Goal: Information Seeking & Learning: Learn about a topic

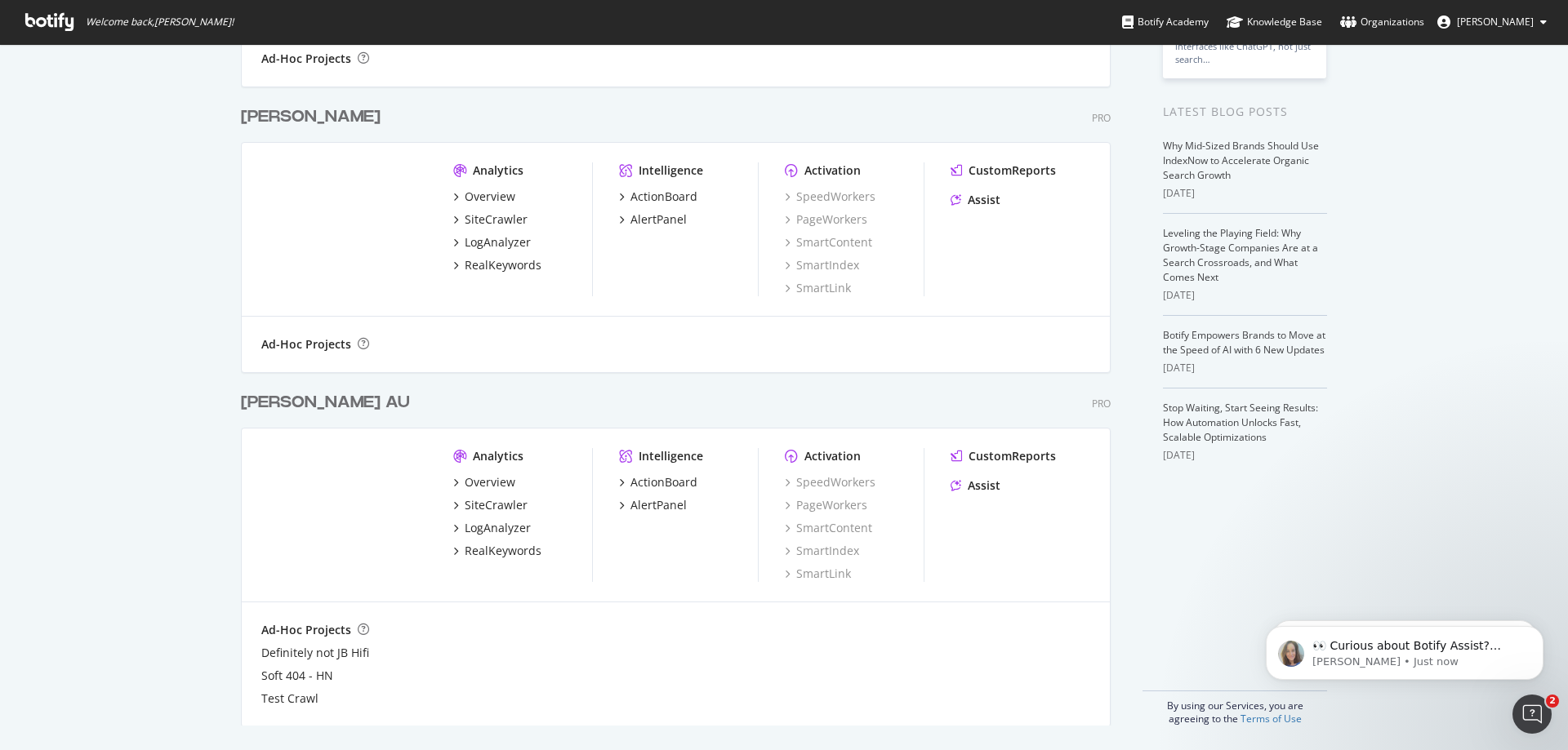
scroll to position [305, 0]
click at [481, 530] on div "LogAnalyzer" at bounding box center [498, 526] width 66 height 16
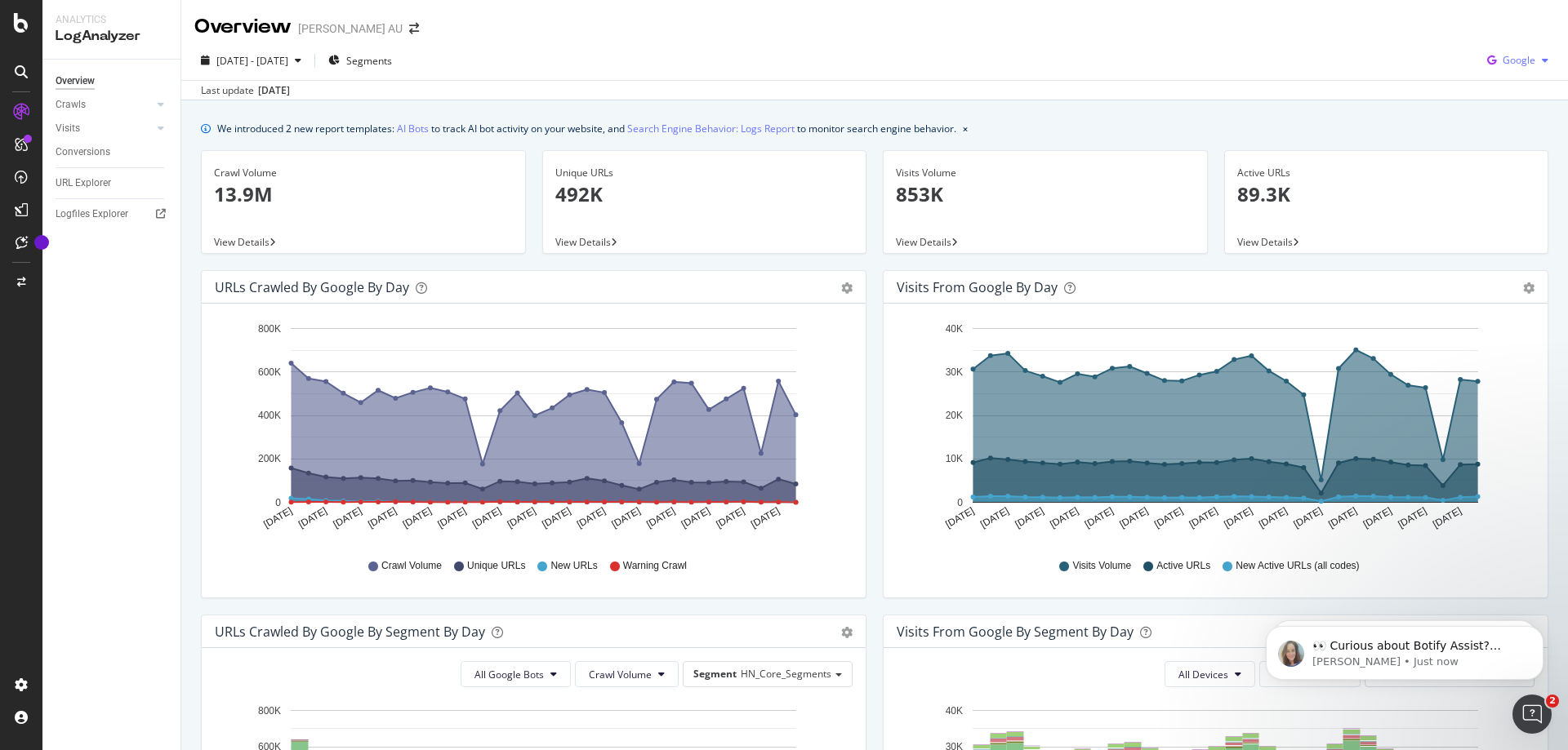
click at [1519, 65] on span "Google" at bounding box center [1518, 61] width 33 height 14
click at [1508, 159] on span "OpenAI" at bounding box center [1518, 153] width 61 height 14
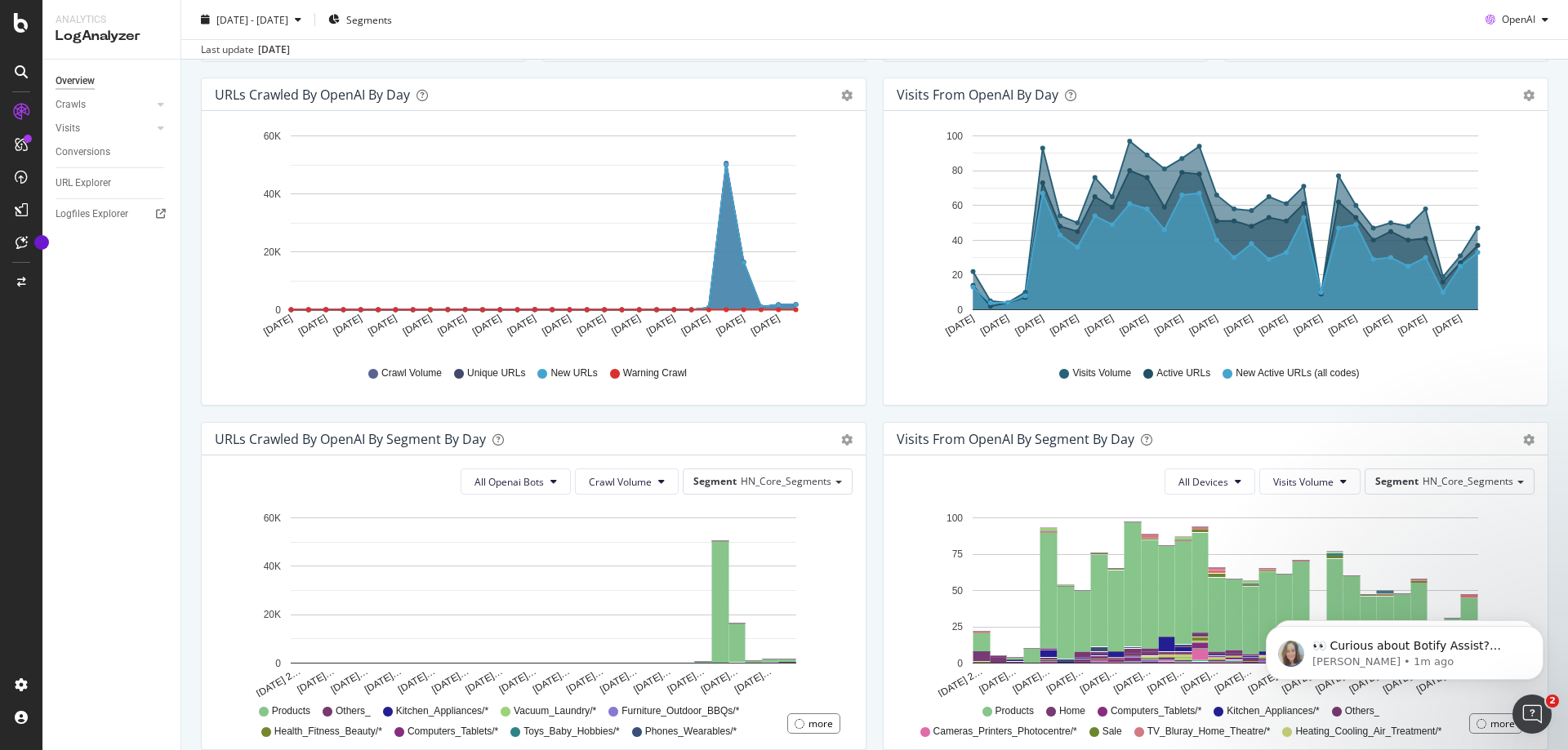
scroll to position [192, 0]
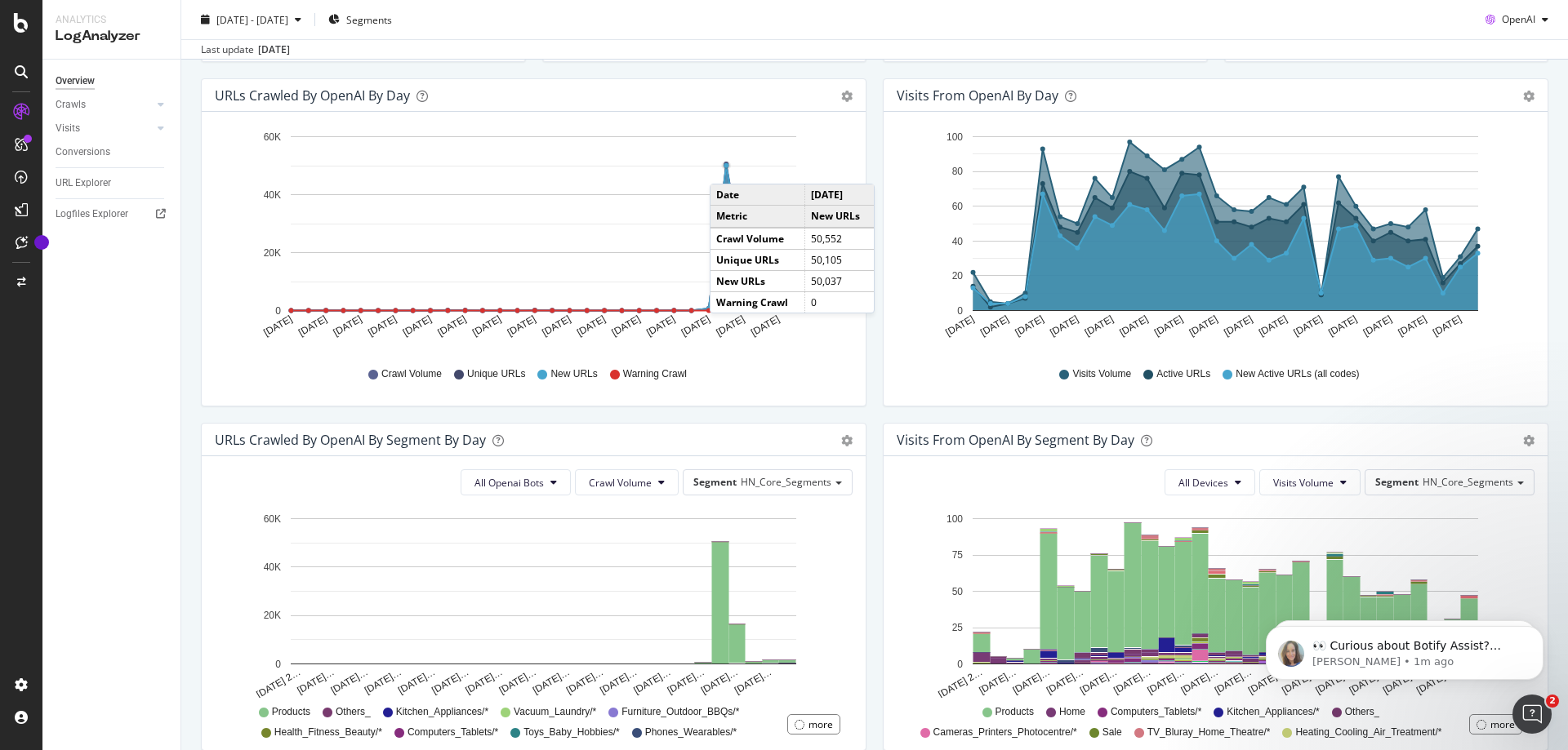
click at [726, 167] on circle "A chart." at bounding box center [725, 165] width 4 height 4
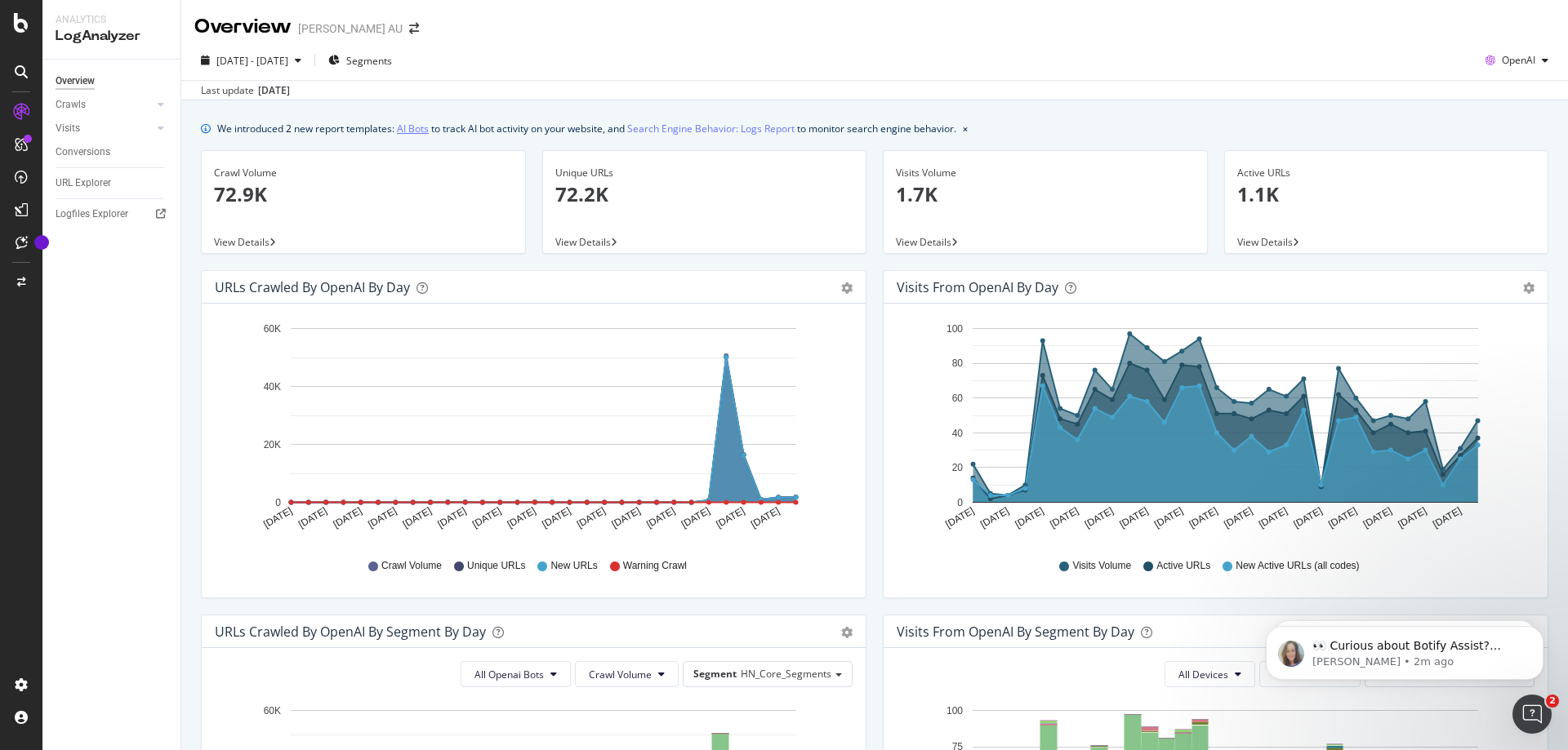
click at [412, 127] on link "AI Bots" at bounding box center [412, 128] width 32 height 17
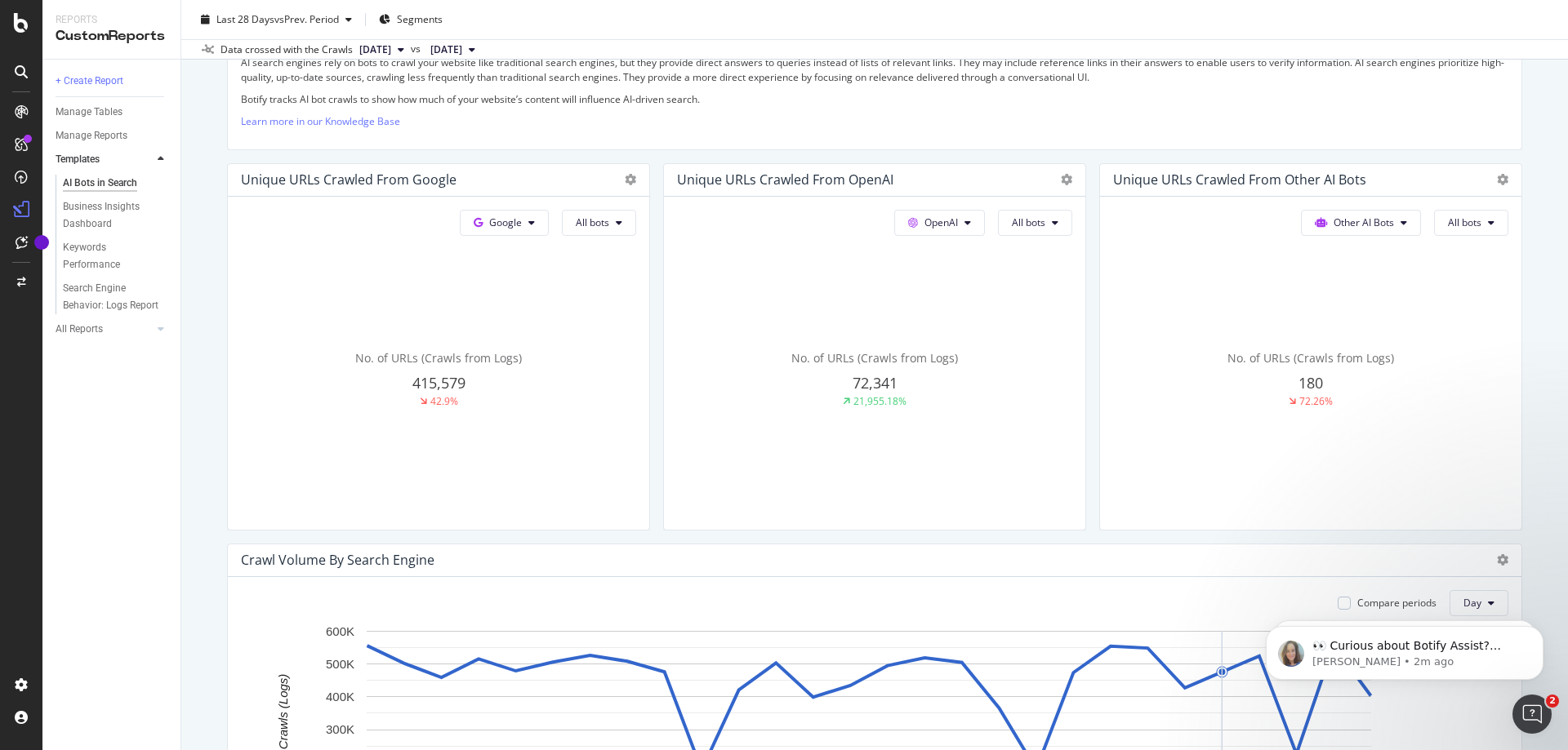
scroll to position [329, 0]
click at [465, 375] on span "72,341" at bounding box center [439, 384] width 53 height 20
click at [465, 387] on span "72,341" at bounding box center [439, 384] width 53 height 20
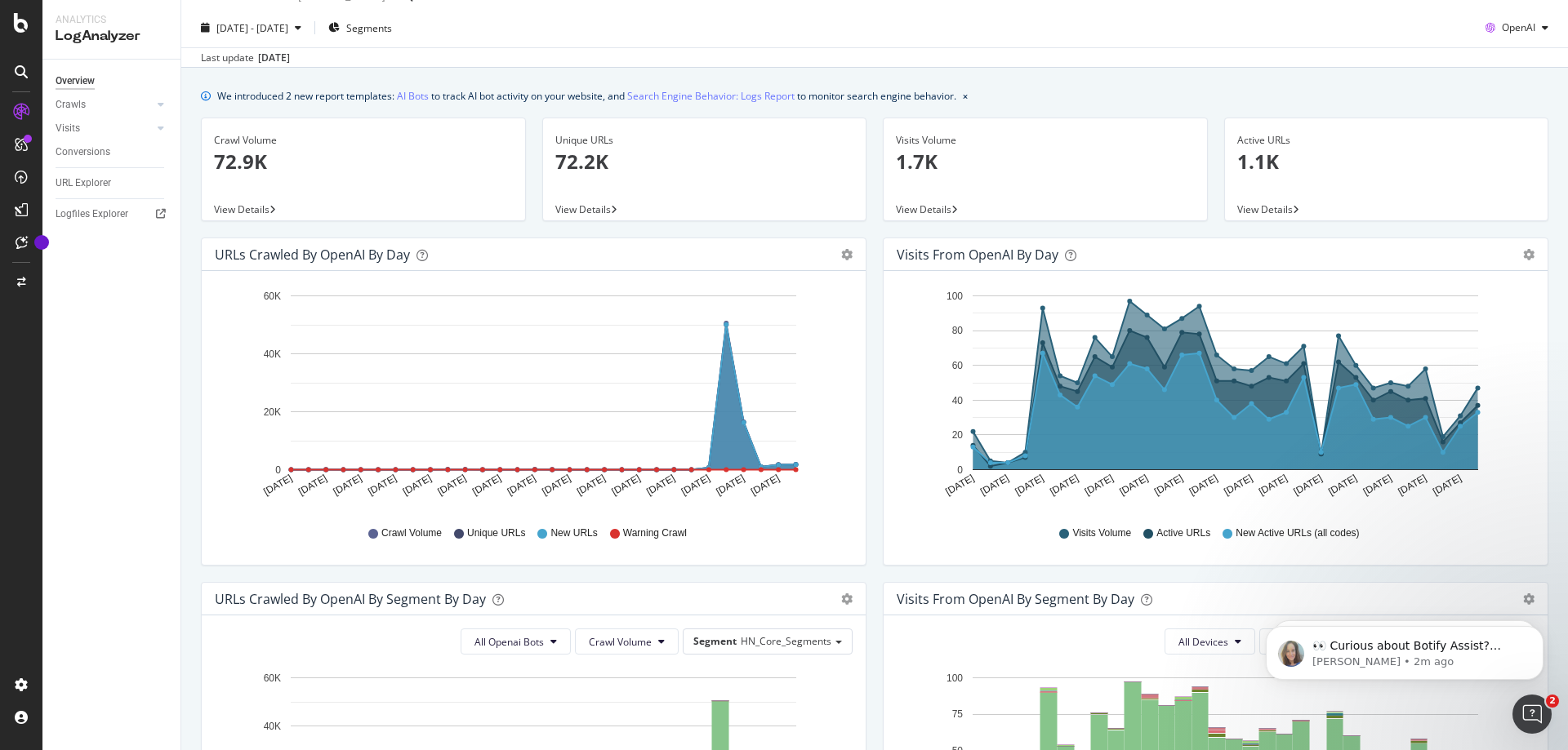
scroll to position [24, 0]
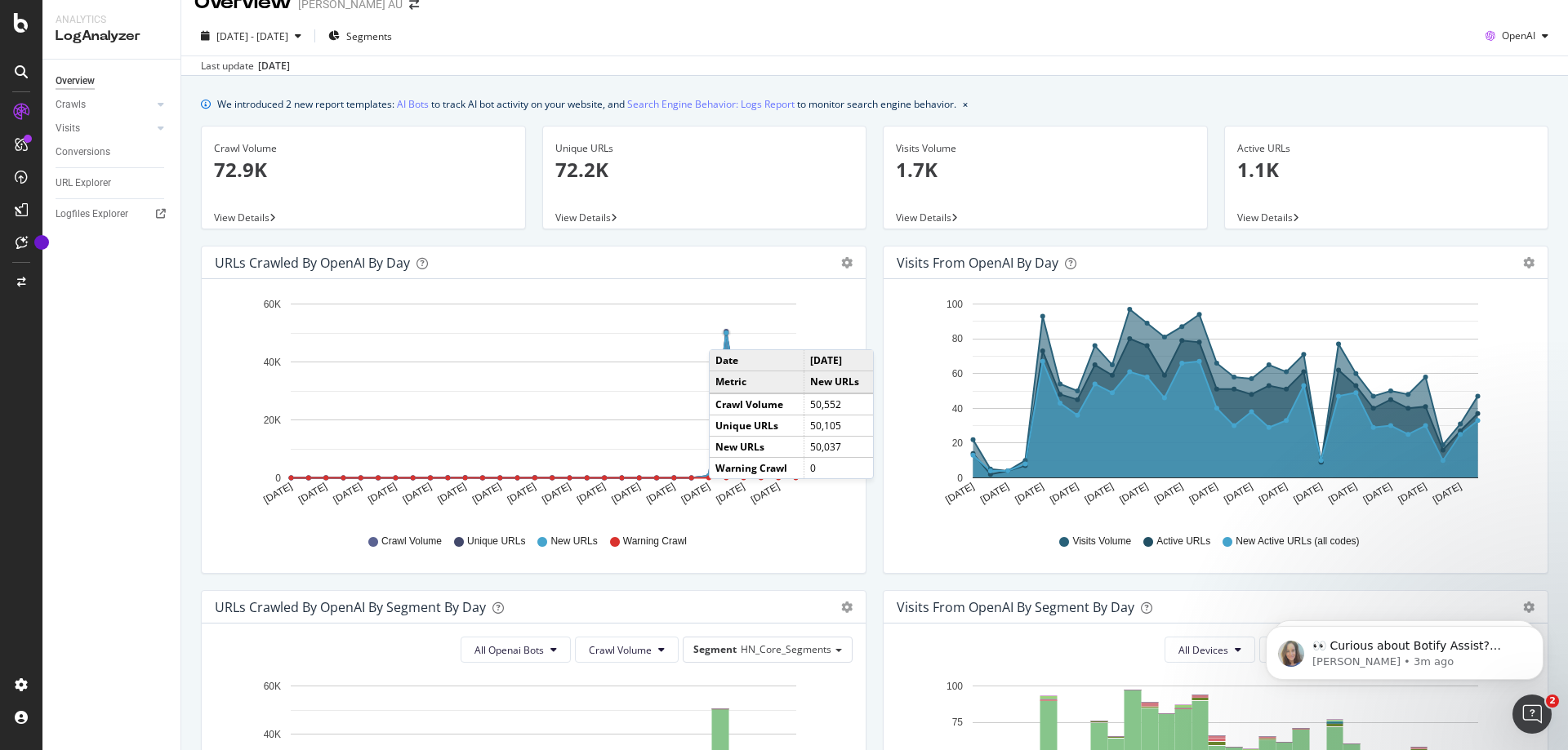
click at [725, 333] on circle "A chart." at bounding box center [725, 332] width 4 height 4
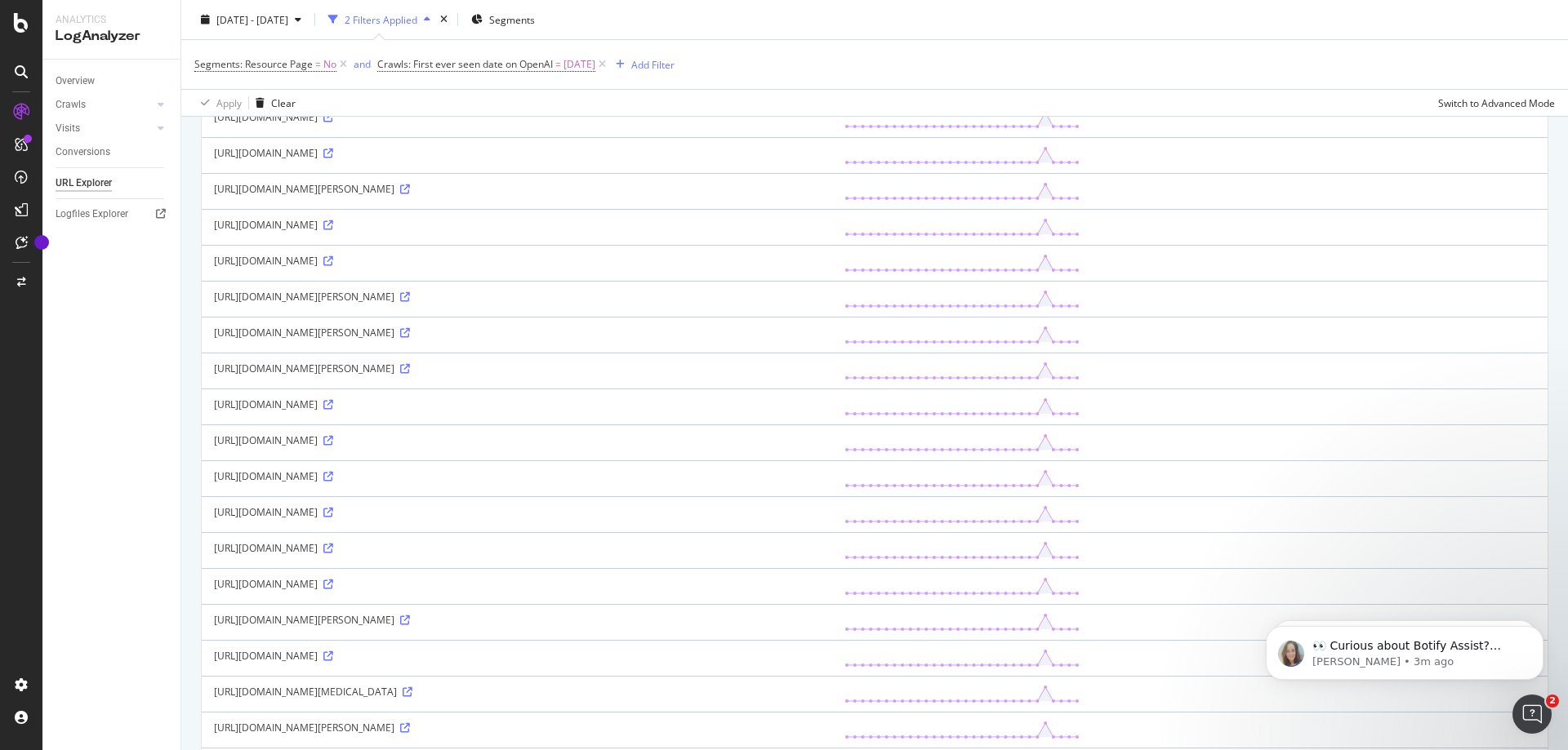
scroll to position [1432, 0]
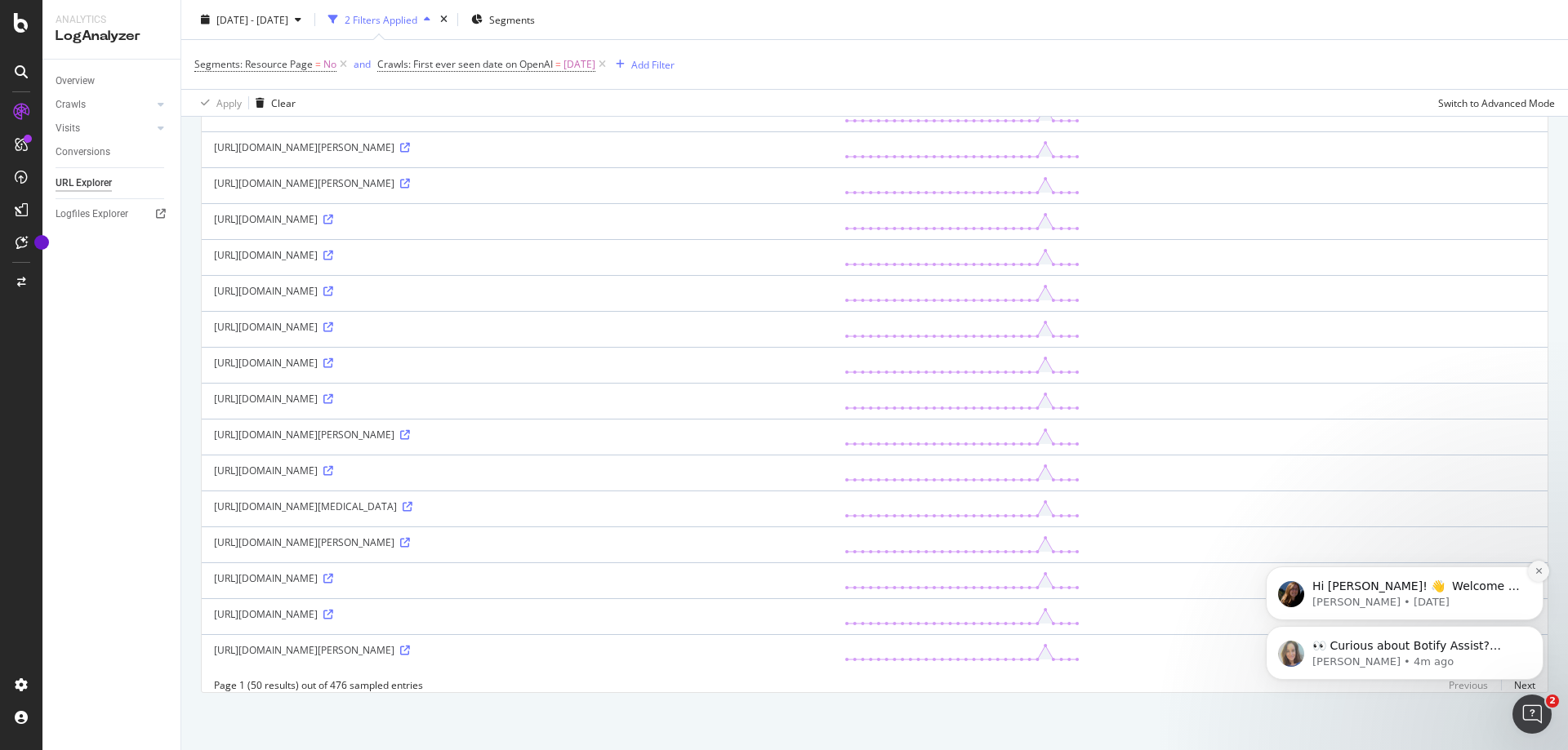
click at [1536, 575] on icon "Dismiss notification" at bounding box center [1539, 571] width 9 height 9
click at [1539, 633] on icon "Dismiss notification" at bounding box center [1539, 631] width 9 height 9
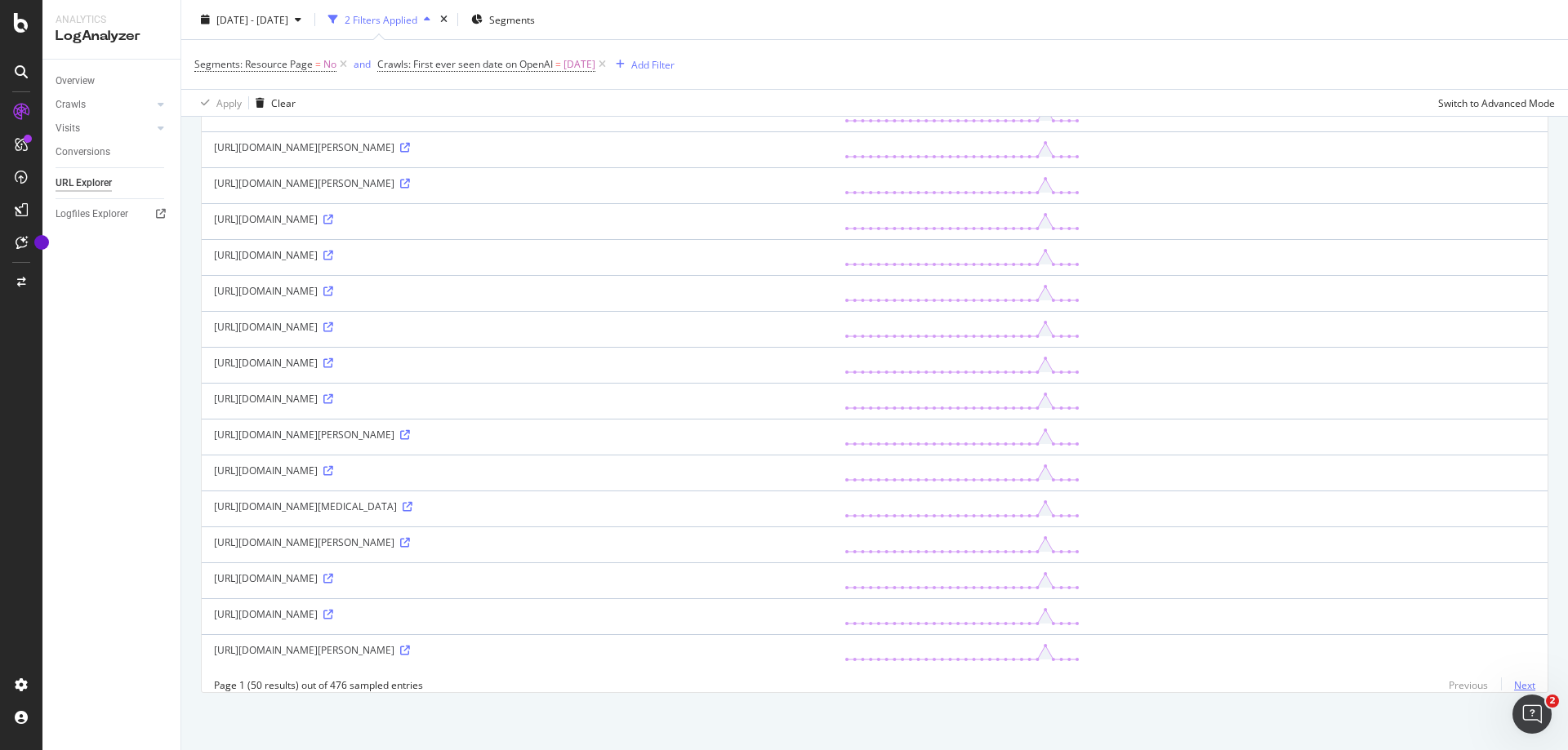
click at [1514, 689] on link "Next" at bounding box center [1518, 685] width 34 height 24
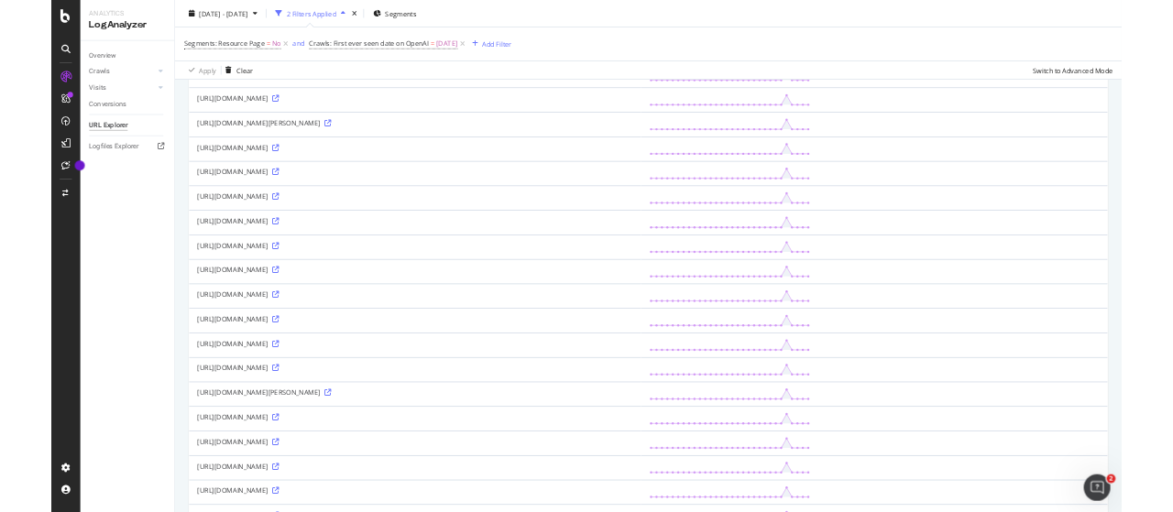
scroll to position [0, 0]
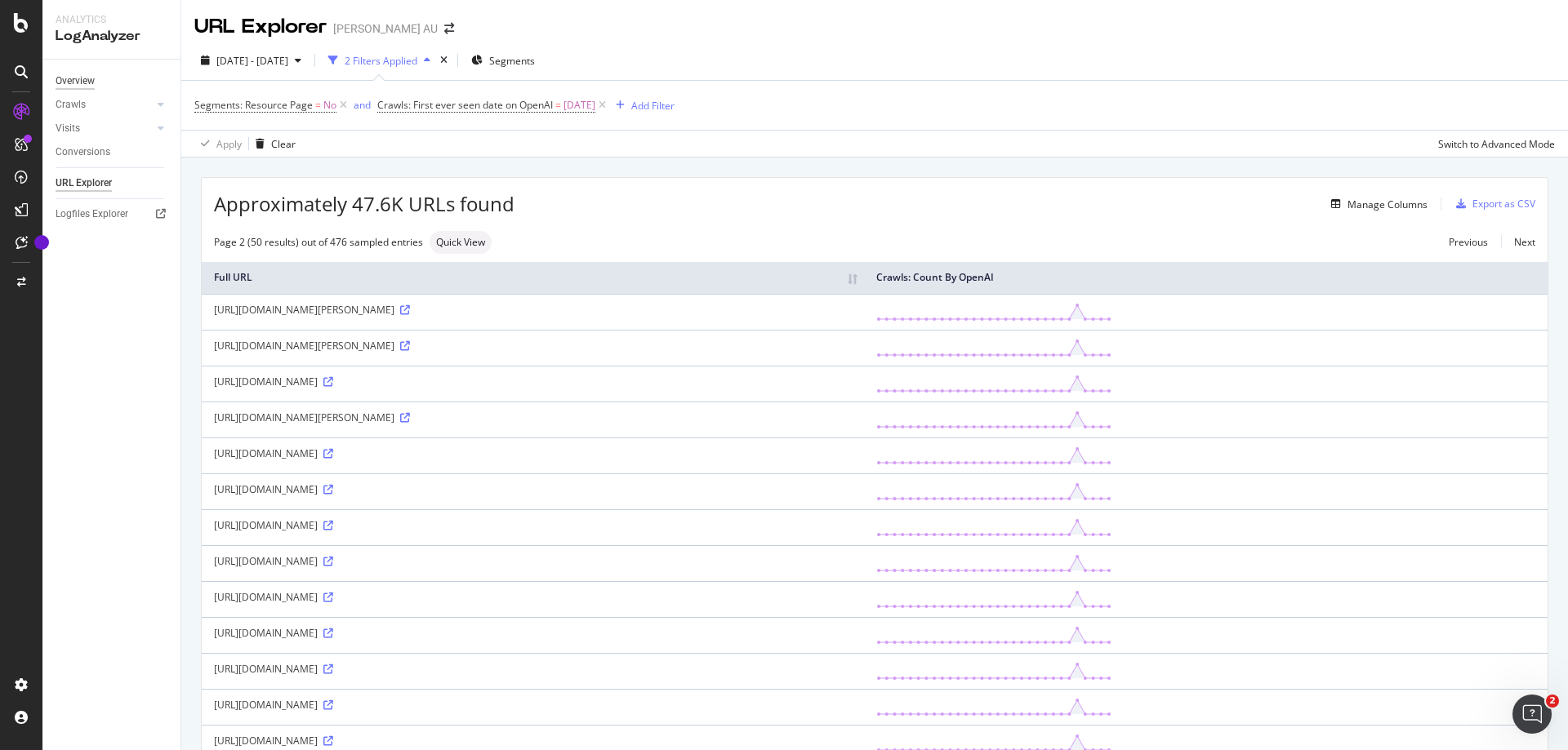
click at [90, 76] on div "Overview" at bounding box center [75, 81] width 39 height 17
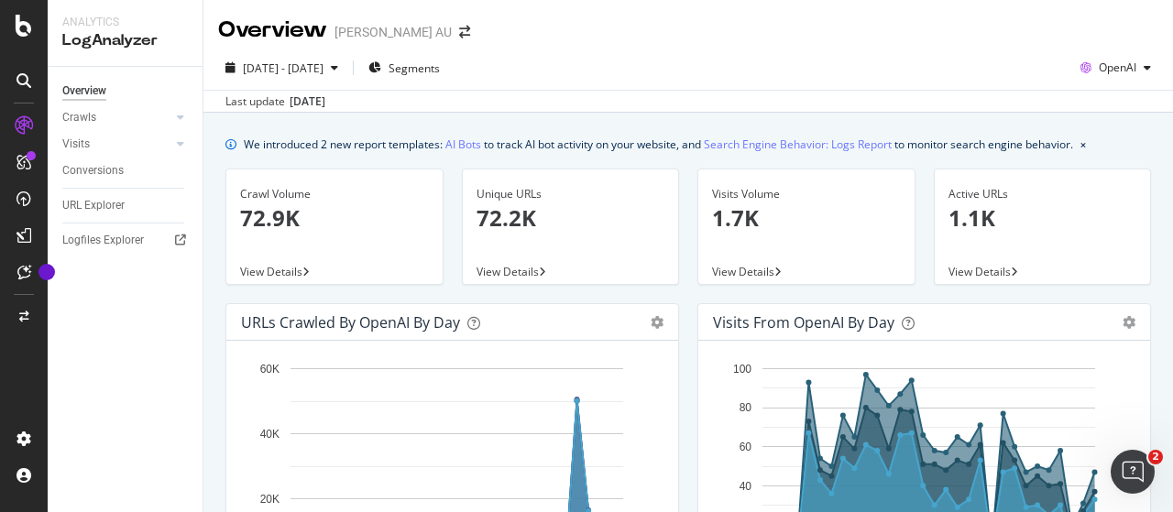
click at [692, 55] on div "[DATE] - [DATE] Segments OpenAI" at bounding box center [688, 71] width 970 height 37
